Goal: Task Accomplishment & Management: Manage account settings

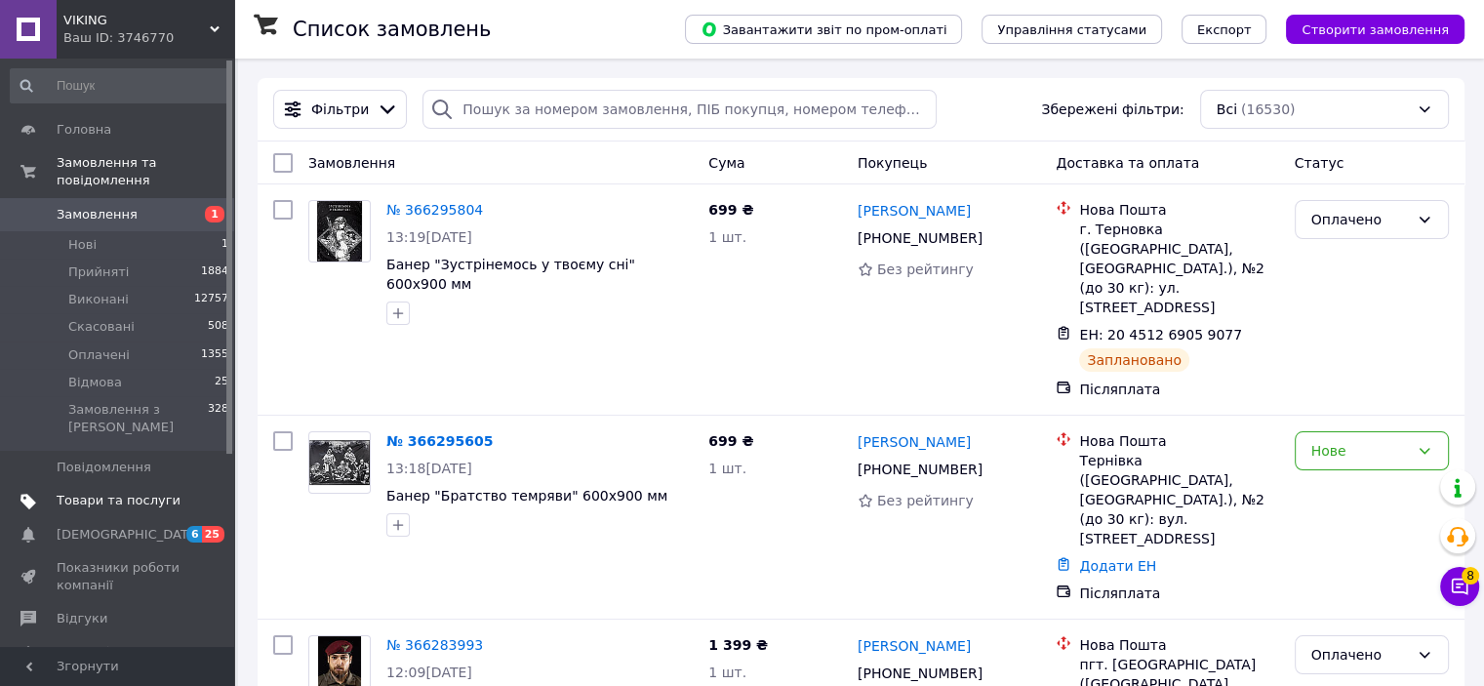
click at [83, 492] on span "Товари та послуги" at bounding box center [119, 501] width 124 height 18
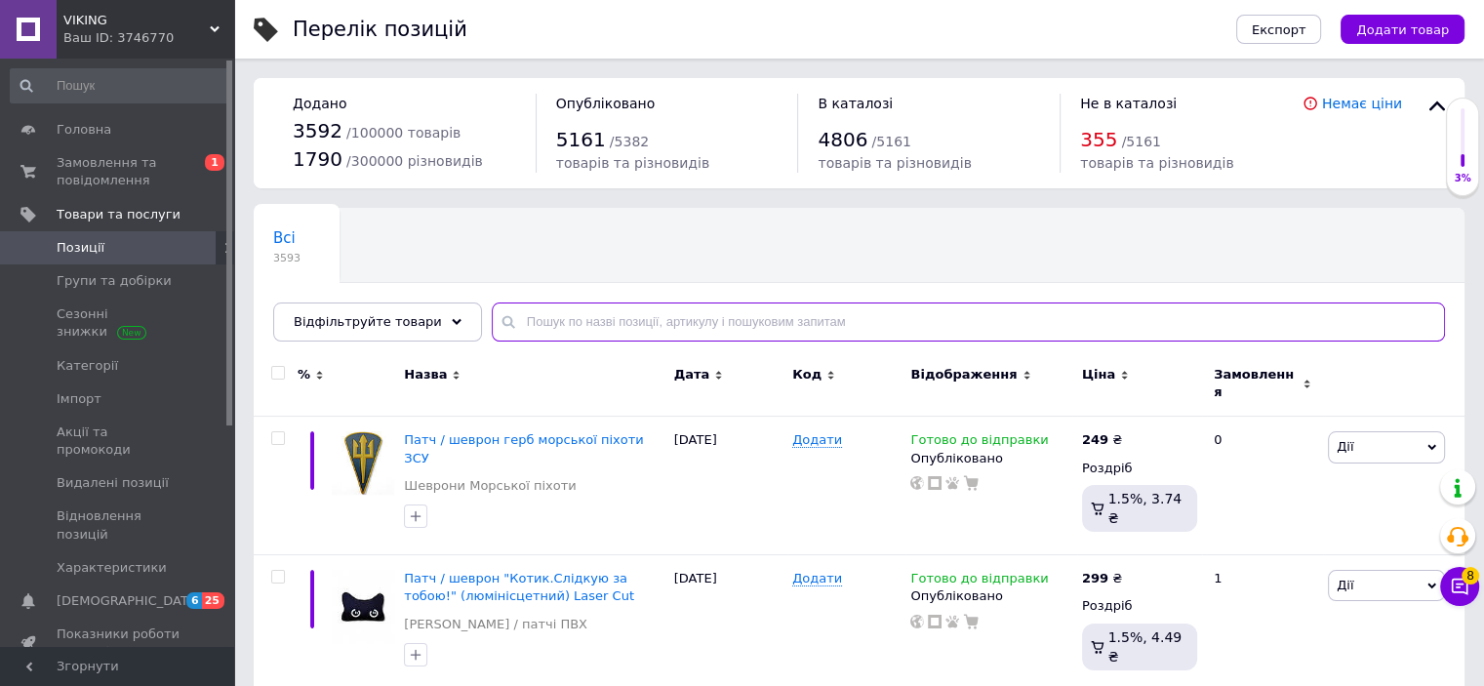
click at [531, 313] on input "text" at bounding box center [968, 321] width 953 height 39
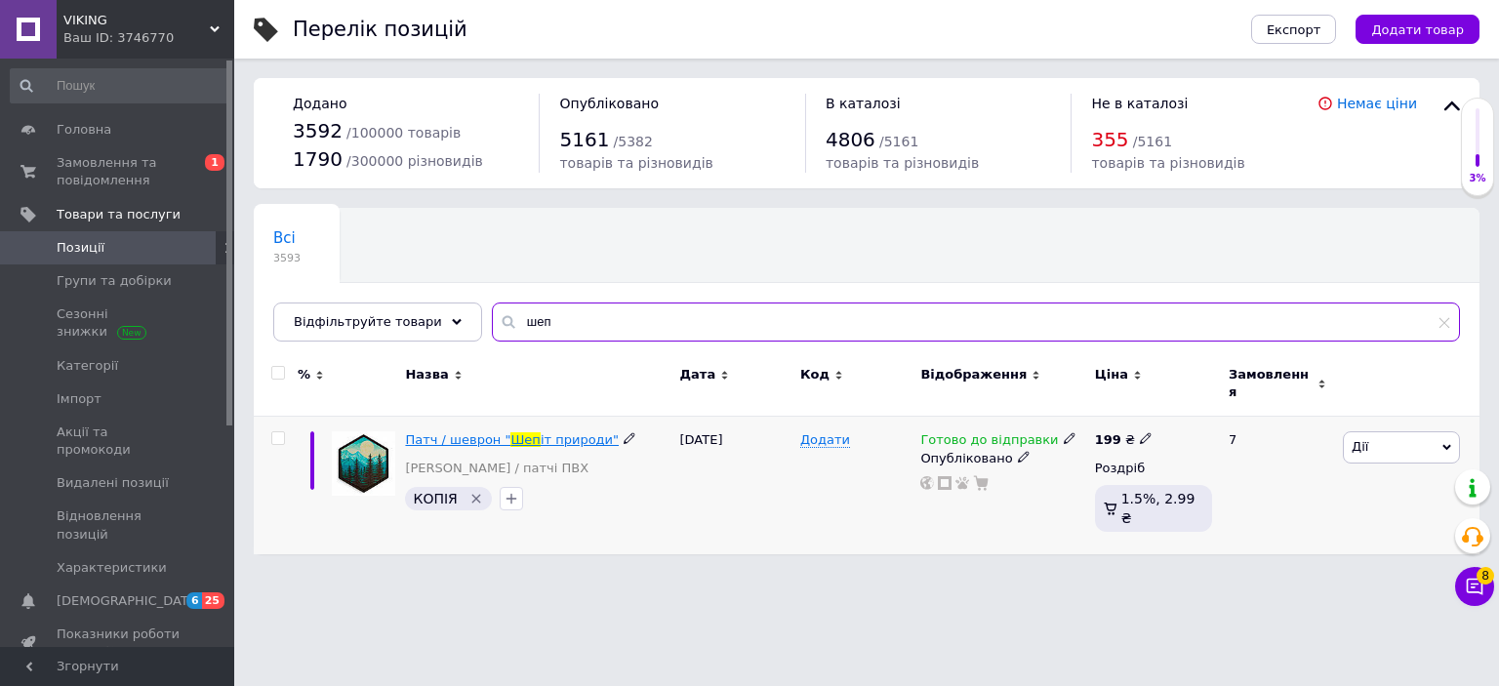
type input "шеп"
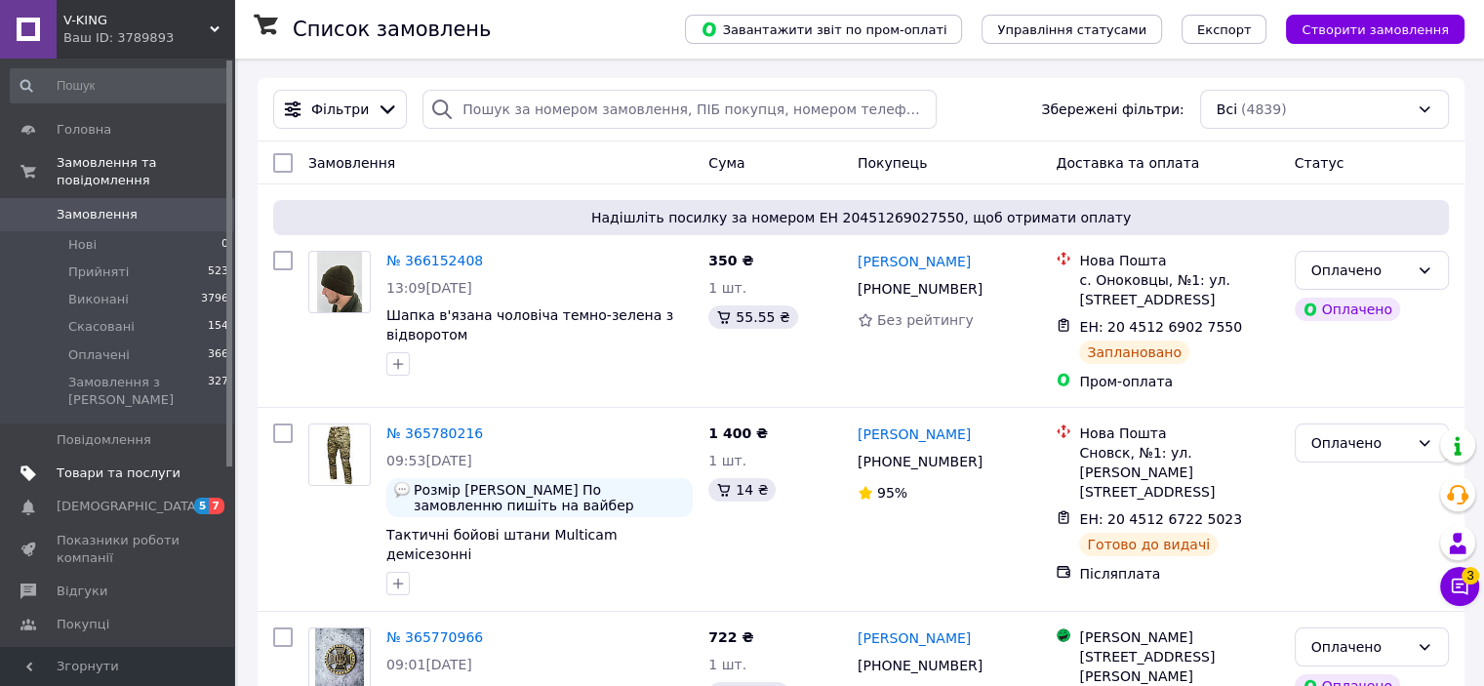
click at [101, 464] on span "Товари та послуги" at bounding box center [119, 473] width 124 height 18
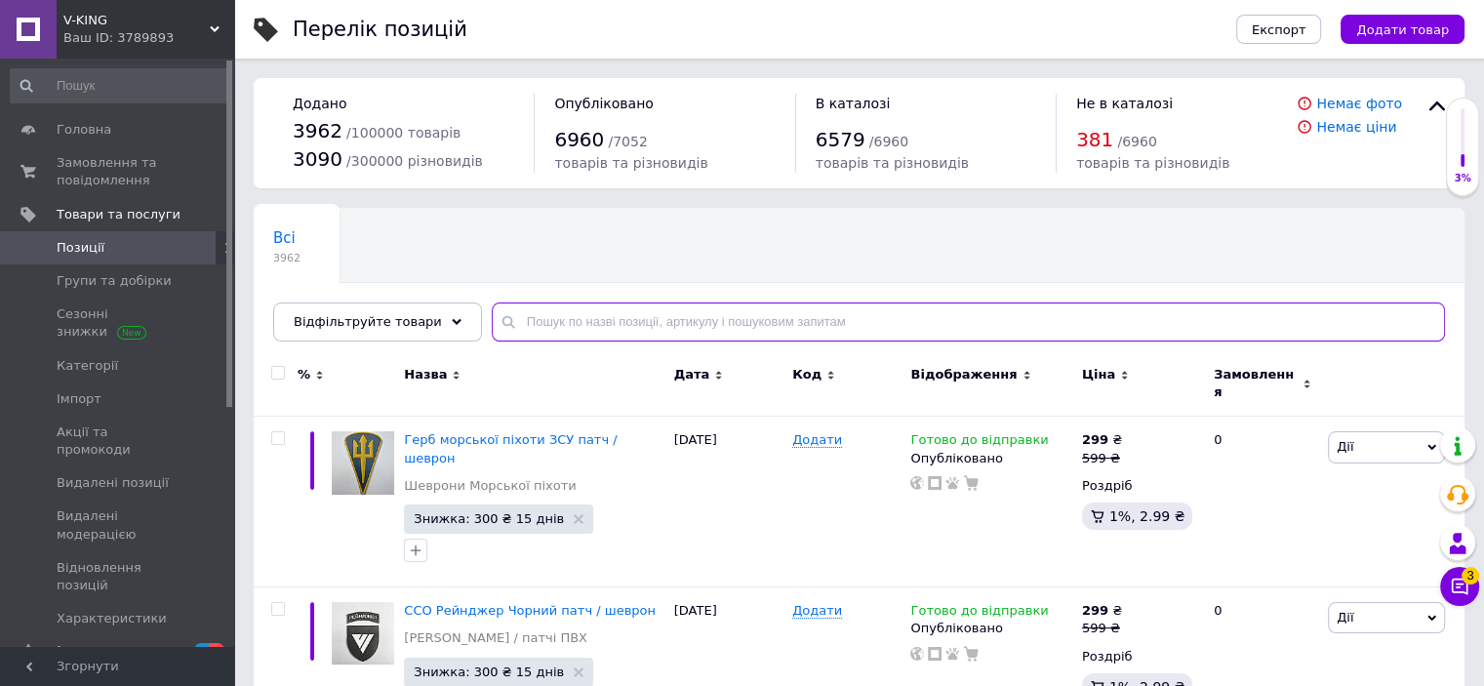
click at [590, 321] on input "text" at bounding box center [968, 321] width 953 height 39
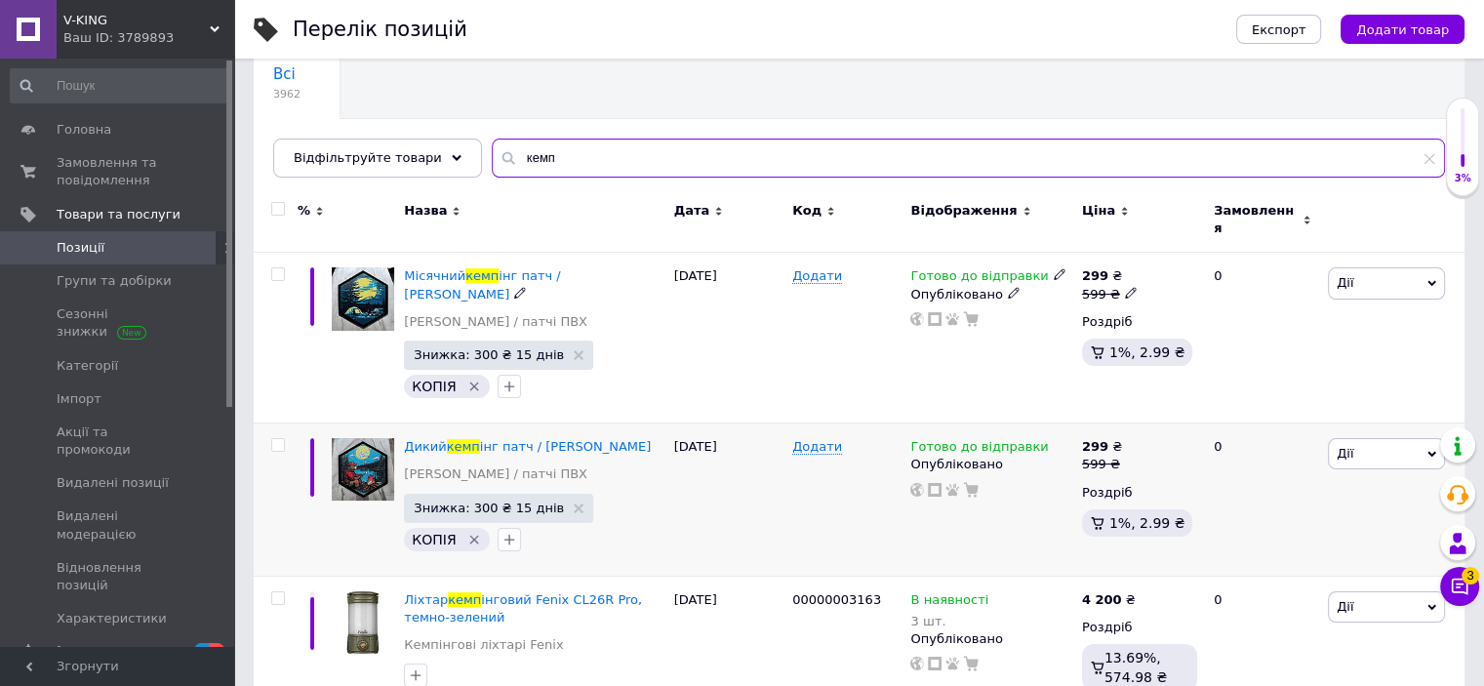
scroll to position [180, 0]
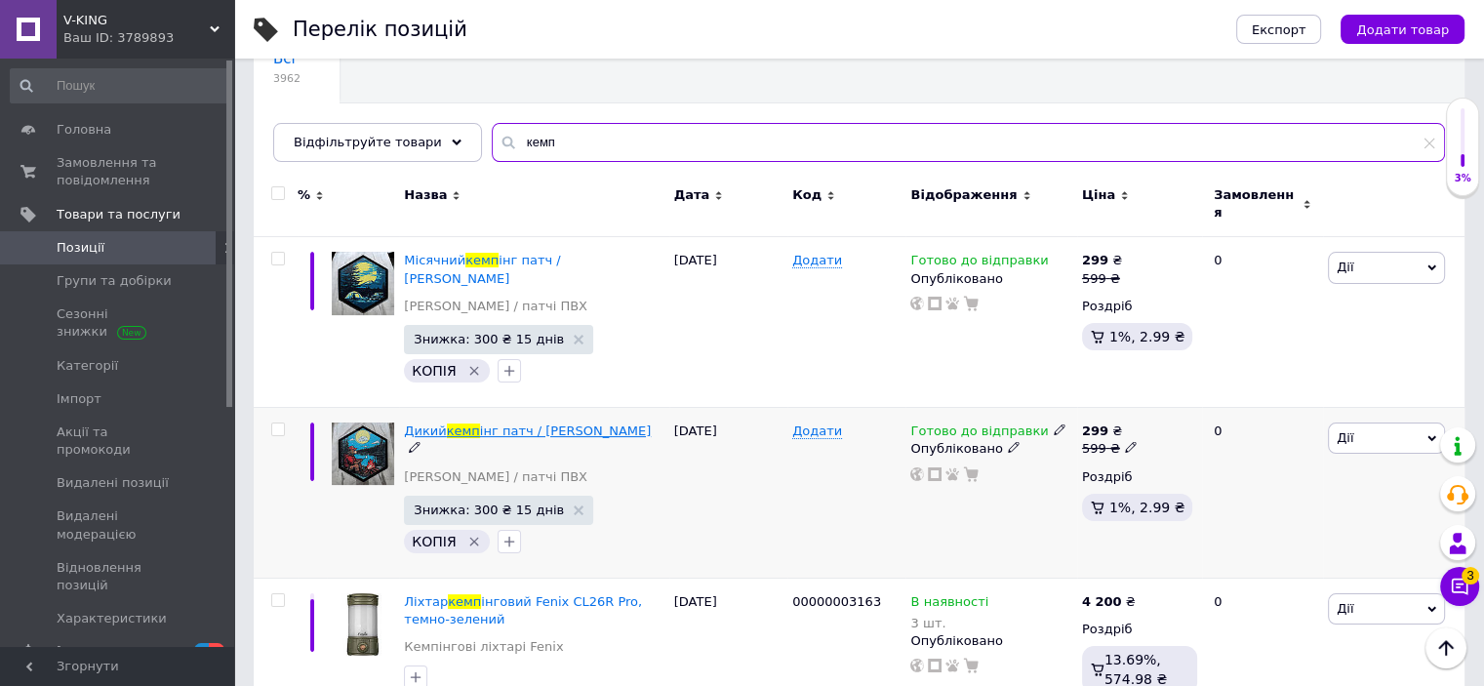
type input "кемп"
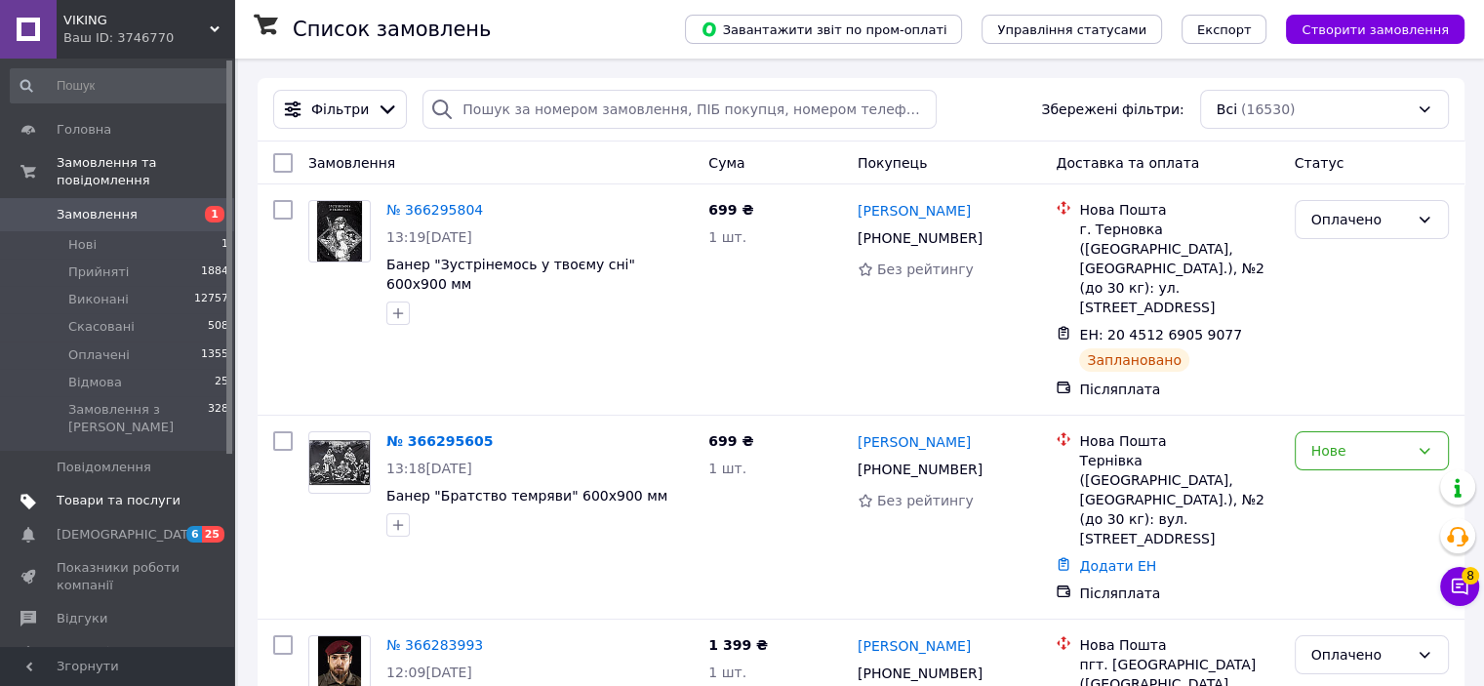
click at [124, 492] on span "Товари та послуги" at bounding box center [119, 501] width 124 height 18
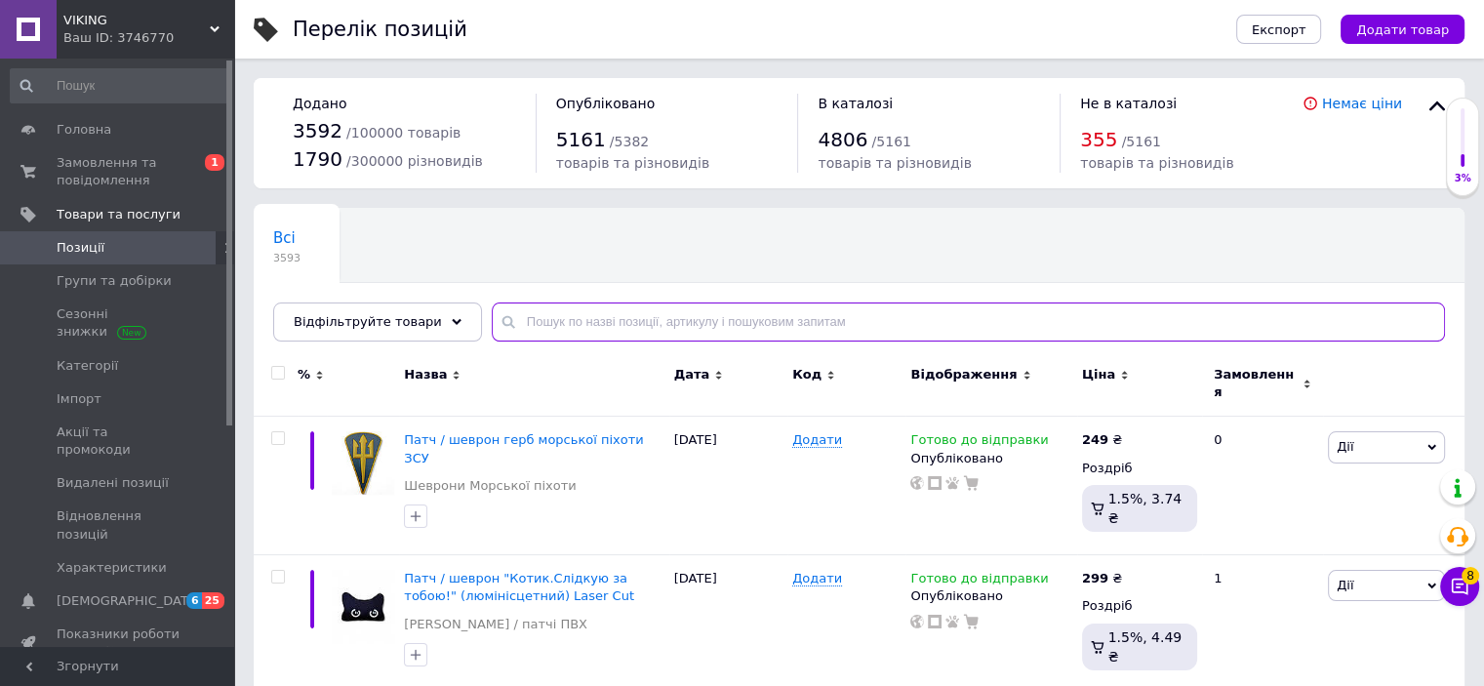
click at [529, 307] on input "text" at bounding box center [968, 321] width 953 height 39
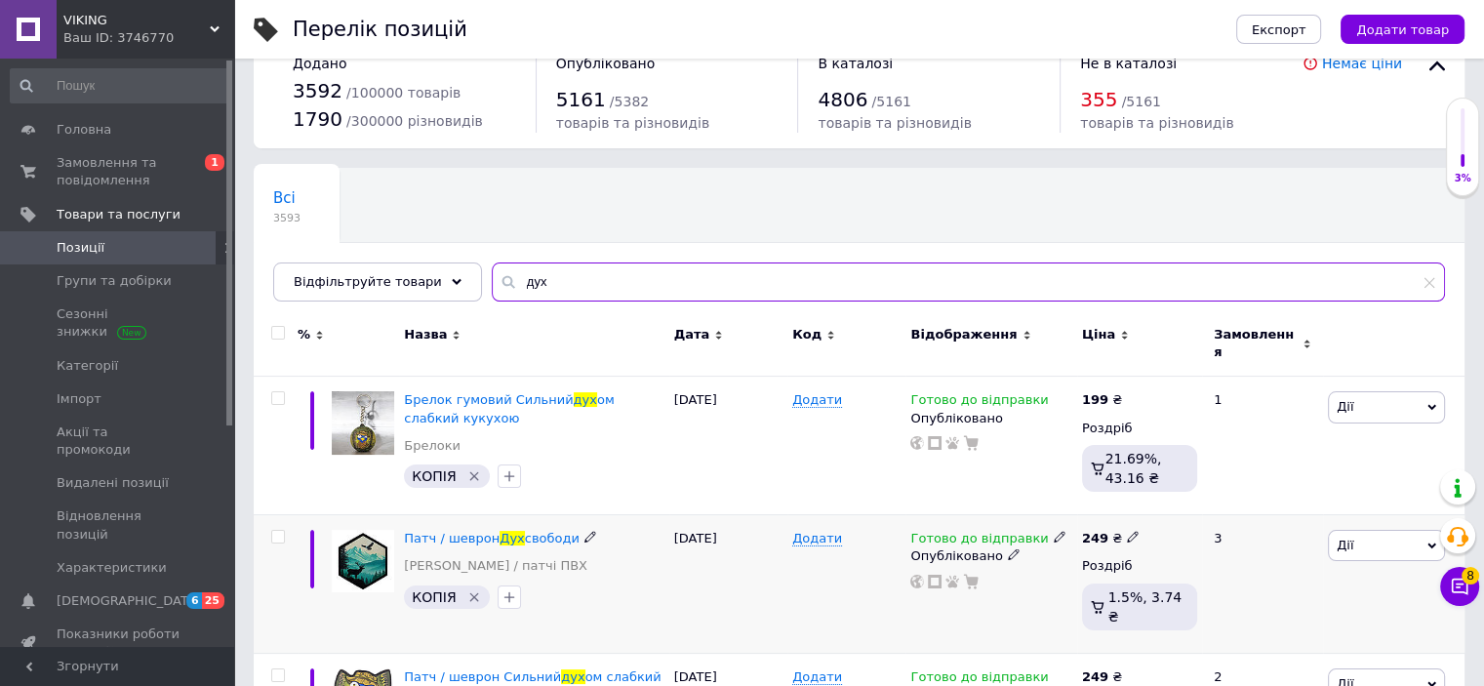
scroll to position [129, 0]
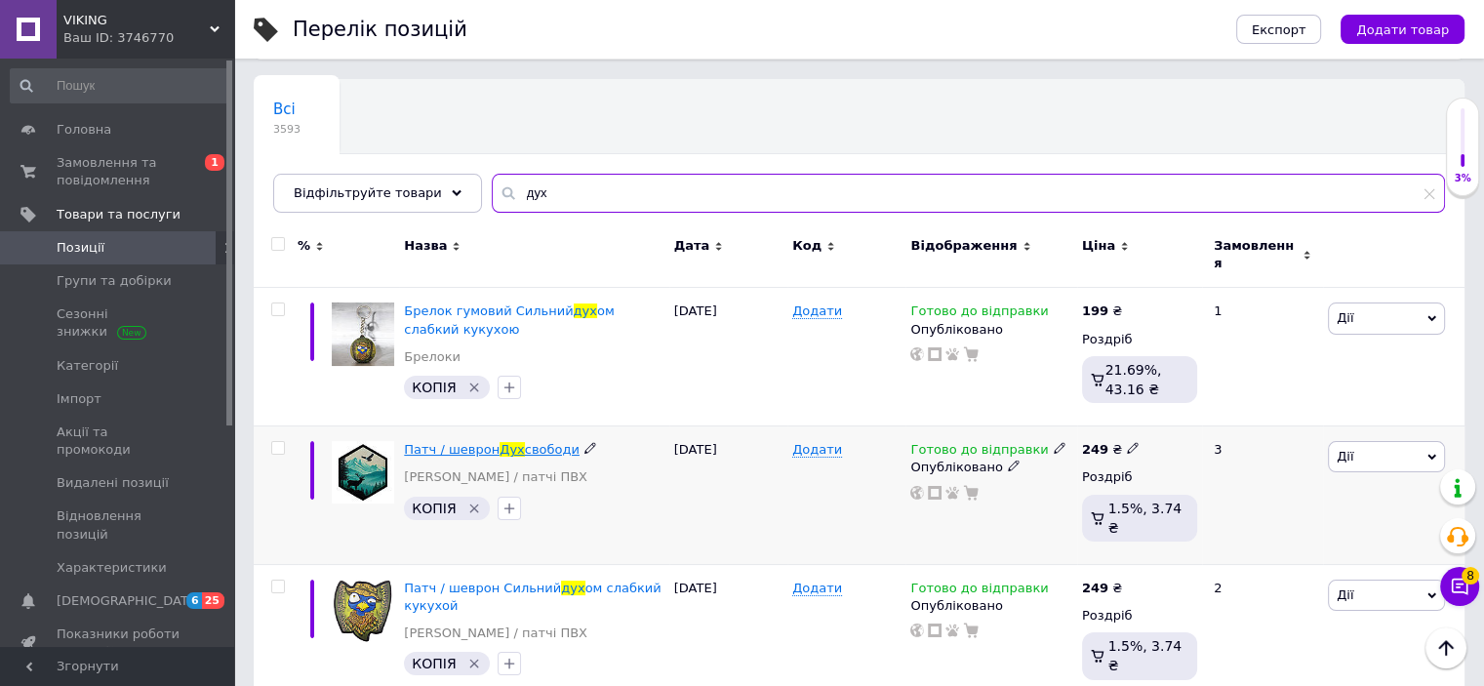
type input "дух"
